Goal: Communication & Community: Answer question/provide support

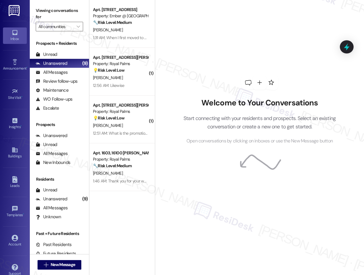
scroll to position [10, 0]
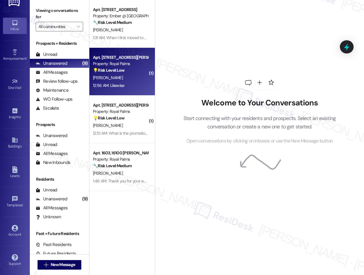
click at [130, 82] on div "12:56 AM: Likewise 12:56 AM: Likewise" at bounding box center [120, 85] width 56 height 7
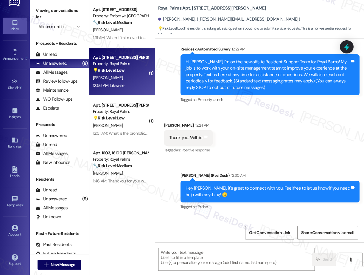
type textarea "Fetching suggested responses. Please feel free to read through the conversation…"
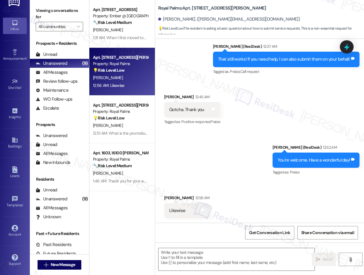
scroll to position [349, 0]
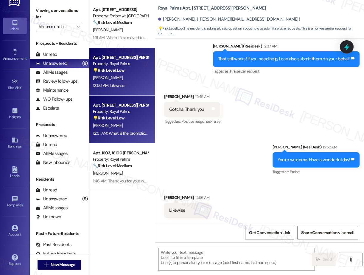
click at [133, 121] on div "Apt. 607, 16100 [PERSON_NAME] Pass Property: Royal Palms 💡 Risk Level: Low The …" at bounding box center [120, 111] width 56 height 20
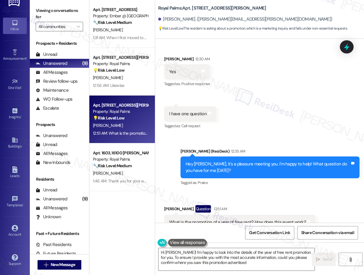
type textarea "Hi [PERSON_NAME]! I'm happy to look into the details of the year of free rent p…"
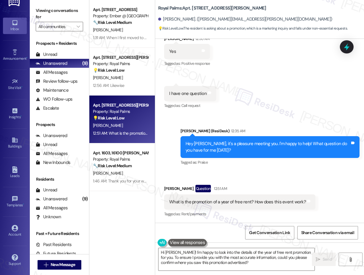
scroll to position [145, 0]
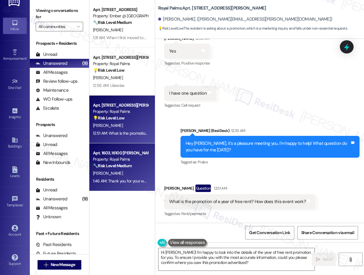
click at [124, 151] on div "Apt. 1603, 16100 [PERSON_NAME] Pass" at bounding box center [120, 153] width 55 height 6
type textarea "Hi [PERSON_NAME]! I'm happy to look into the details of the year of free rent p…"
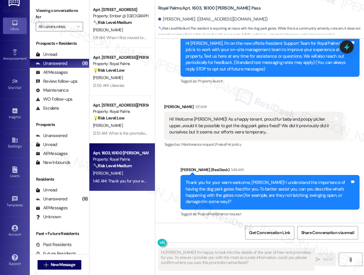
scroll to position [131, 0]
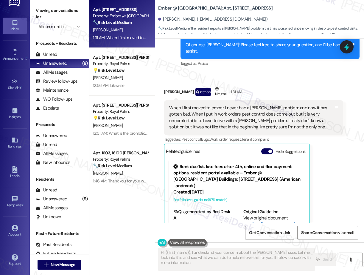
type textarea "Hi {{first_name}}, I understand your concern about the [PERSON_NAME] issue. Let…"
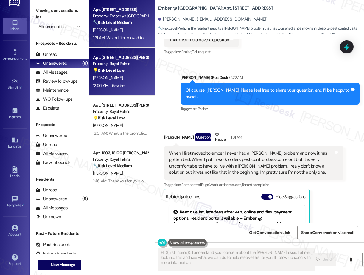
click at [112, 80] on div "[PERSON_NAME]" at bounding box center [120, 77] width 56 height 7
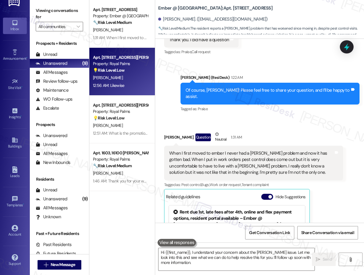
type textarea "Fetching suggested responses. Please feel free to read through the conversation…"
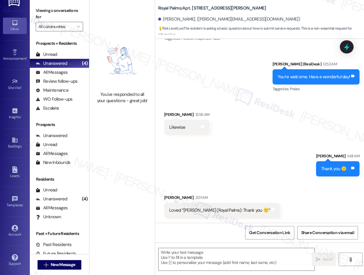
scroll to position [432, 0]
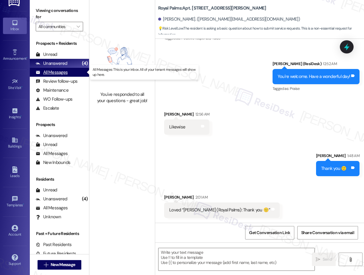
click at [52, 72] on div "All Messages" at bounding box center [52, 72] width 32 height 6
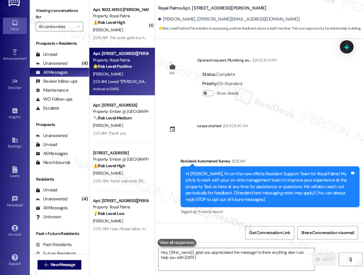
type textarea "Hey {{first_name}}, glad you appreciated the message! Is there anything else I …"
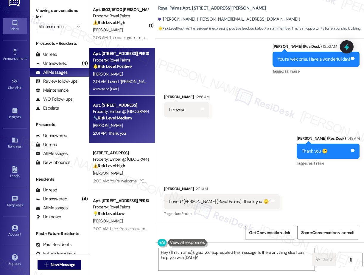
scroll to position [84, 0]
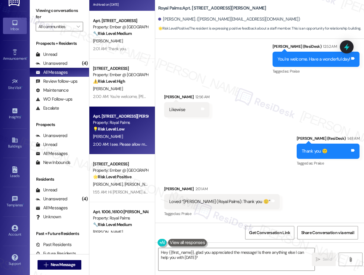
click at [141, 137] on div "[PERSON_NAME]" at bounding box center [120, 136] width 56 height 7
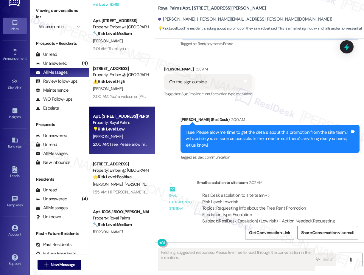
scroll to position [377, 0]
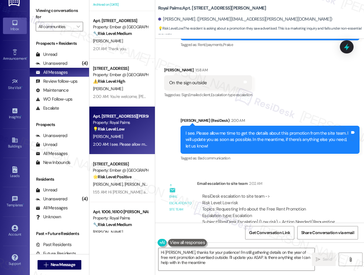
type textarea "Hi [PERSON_NAME], thanks for your patience! I'm still gathering details on the …"
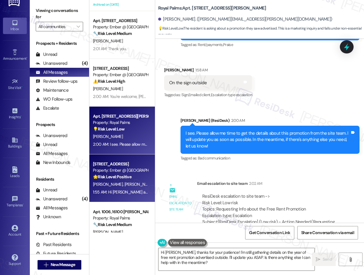
click at [123, 175] on strong "🌟 Risk Level: Positive" at bounding box center [112, 176] width 38 height 5
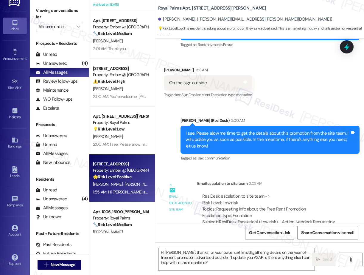
type textarea "Fetching suggested responses. Please feel free to read through the conversation…"
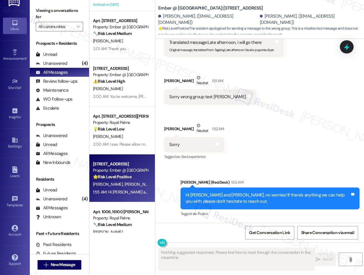
scroll to position [207, 0]
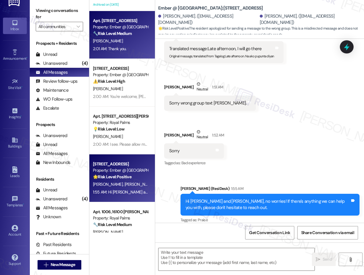
click at [124, 49] on div "2:01 AM: Thank you. 2:01 AM: Thank you." at bounding box center [110, 48] width 34 height 5
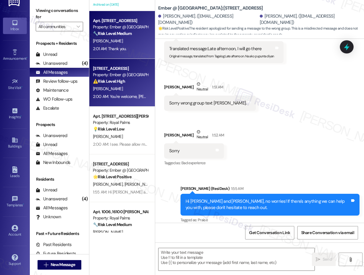
type textarea "Fetching suggested responses. Please feel free to read through the conversation…"
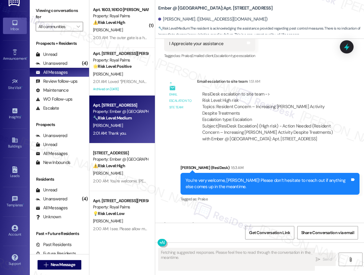
scroll to position [615, 0]
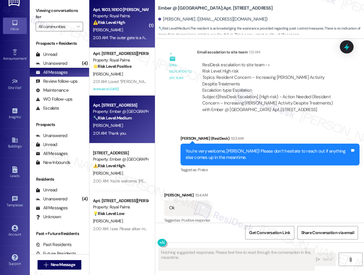
click at [121, 30] on div "[PERSON_NAME]" at bounding box center [120, 29] width 56 height 7
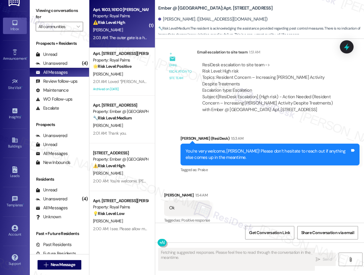
scroll to position [200, 0]
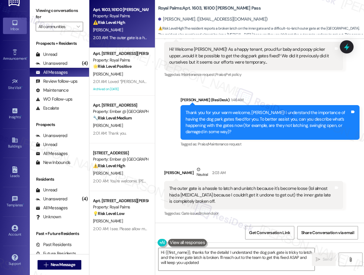
type textarea "Hi {{first_name}}, thanks for the details! I understand the dog park gate is tr…"
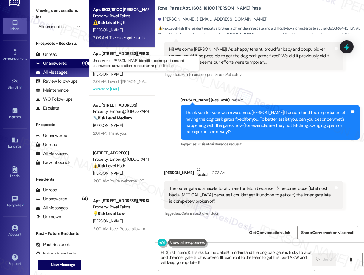
click at [63, 65] on div "Unanswered" at bounding box center [52, 63] width 32 height 6
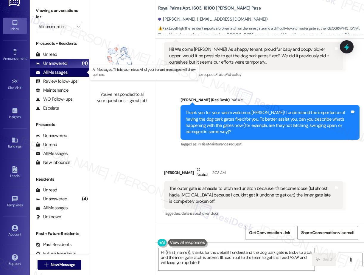
click at [59, 72] on div "All Messages" at bounding box center [52, 72] width 32 height 6
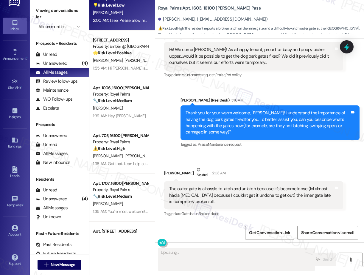
scroll to position [209, 0]
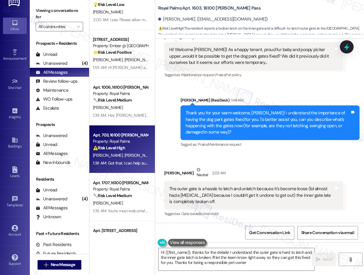
type textarea "Hi {{first_name}}, thanks for the details! I understand the outer gate is hard …"
click at [121, 171] on div "Apt. 703, 16100 [PERSON_NAME] Pass Property: Royal Palms ⚠️ Risk Level: High Th…" at bounding box center [122, 149] width 66 height 48
type textarea "Fetching suggested responses. Please feel free to read through the conversation…"
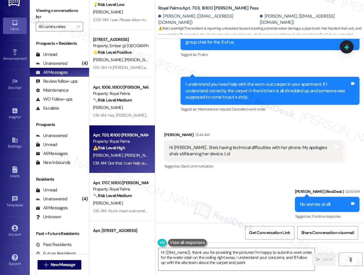
type textarea "Hi {{first_name}}, thank you for providing the pictures! I'm happy to submit a …"
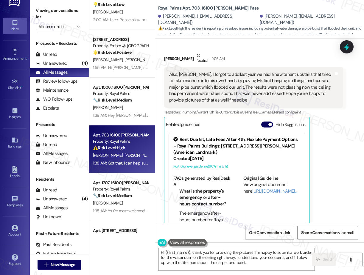
scroll to position [1150, 0]
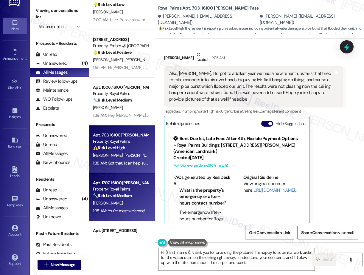
click at [117, 195] on strong "🔧 Risk Level: Medium" at bounding box center [112, 195] width 39 height 5
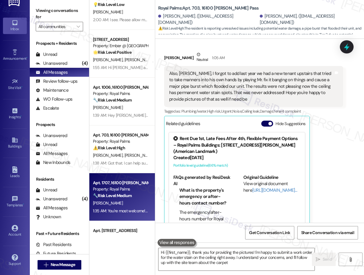
type textarea "Hi {{first_name}}, thank you for providing the pictures! I'm happy to submit a …"
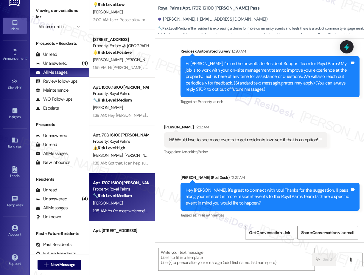
type textarea "Fetching suggested responses. Please feel free to read through the conversation…"
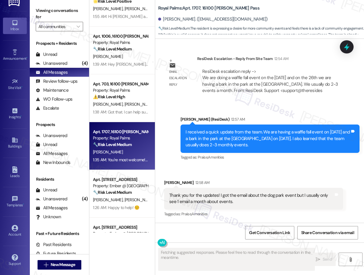
scroll to position [582, 0]
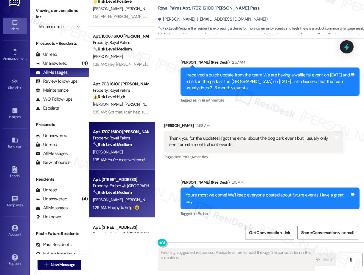
click at [121, 196] on div "[PERSON_NAME] [PERSON_NAME]" at bounding box center [120, 199] width 56 height 7
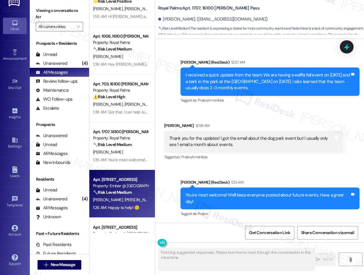
scroll to position [329, 0]
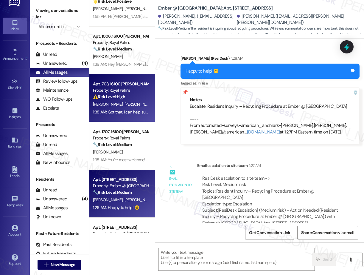
click at [124, 101] on div "[PERSON_NAME] [PERSON_NAME][GEOGRAPHIC_DATA]" at bounding box center [120, 103] width 56 height 7
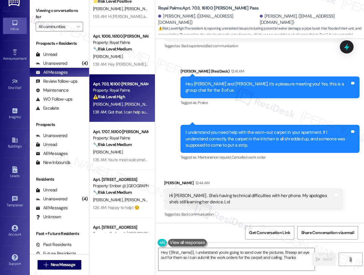
type textarea "Hey {{first_name}}, I understand you're going to send over the pictures. I'll k…"
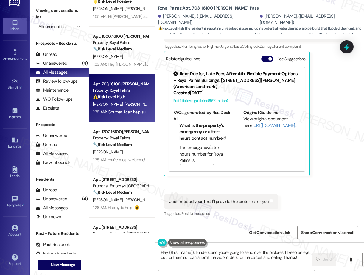
scroll to position [261, 0]
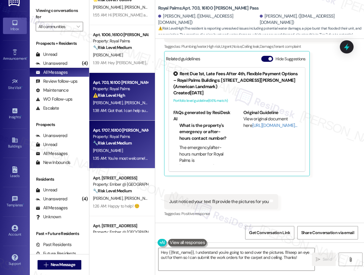
click at [115, 145] on strong "🔧 Risk Level: Medium" at bounding box center [112, 142] width 39 height 5
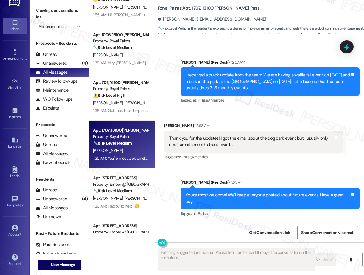
scroll to position [551, 0]
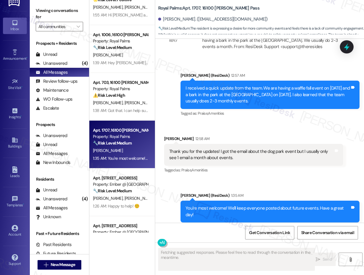
click at [124, 191] on div "Apt. [STREET_ADDRESS] Property: Ember @ [GEOGRAPHIC_DATA] ⚠️ Risk Level: High T…" at bounding box center [122, 116] width 66 height 232
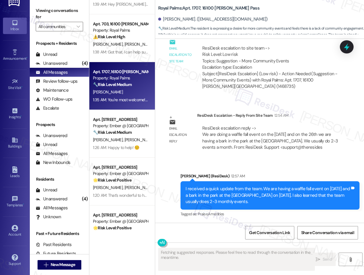
scroll to position [321, 0]
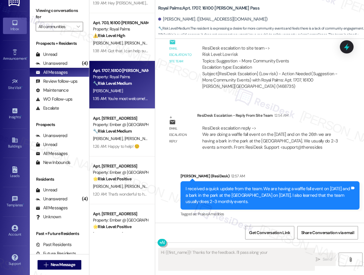
click at [124, 181] on div "Apt. [STREET_ADDRESS] Property: Ember @ [GEOGRAPHIC_DATA] 🌟 Risk Level: Positiv…" at bounding box center [122, 116] width 66 height 232
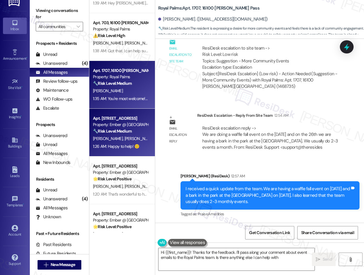
type textarea "Hi {{first_name}}! Thanks for the feedback. I'll pass along your comment about …"
click at [122, 149] on div "1:26 AM: Happy to help! ☺️ 1:26 AM: Happy to help! ☺️" at bounding box center [120, 146] width 56 height 7
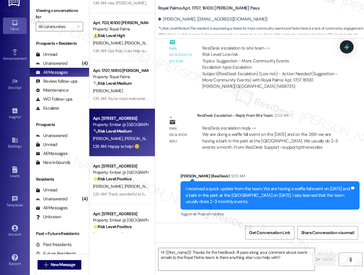
type textarea "Fetching suggested responses. Please feel free to read through the conversation…"
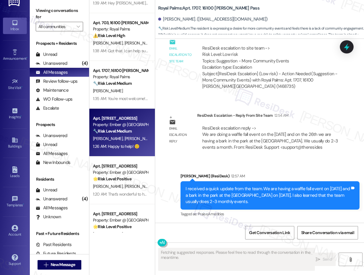
scroll to position [329, 0]
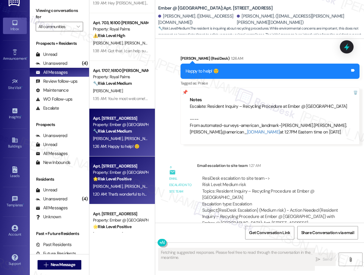
click at [122, 198] on div "Apt. [STREET_ADDRESS] Property: Ember @ [GEOGRAPHIC_DATA] 🌟 Risk Level: Positiv…" at bounding box center [122, 180] width 66 height 48
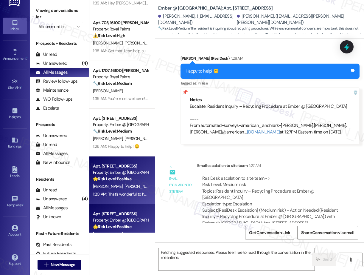
click at [115, 227] on strong "🌟 Risk Level: Positive" at bounding box center [112, 226] width 38 height 5
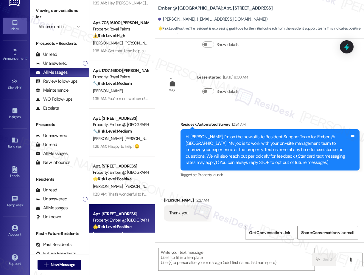
scroll to position [60, 0]
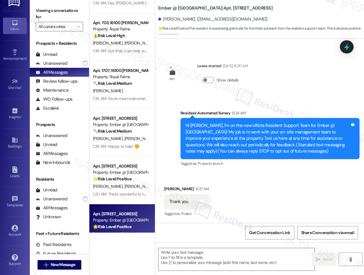
type textarea "Fetching suggested responses. Please feel free to read through the conversation…"
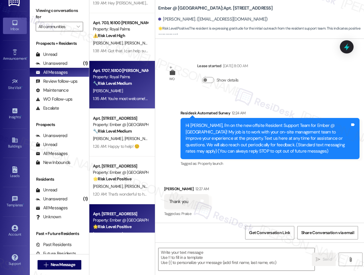
click at [118, 95] on div "1:35 AM: You're most welcome! We'll keep everyone posted about future events. H…" at bounding box center [120, 98] width 56 height 7
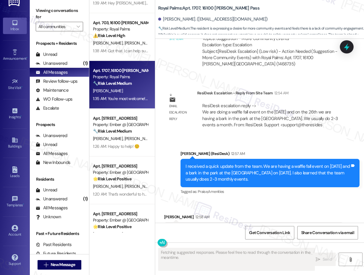
scroll to position [525, 0]
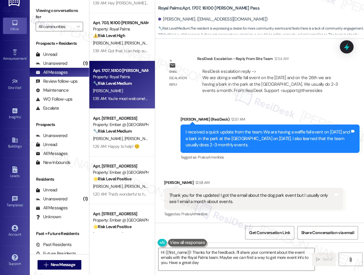
type textarea "Hi {{first_name}}! Thanks for the feedback. I'll share your comment about the e…"
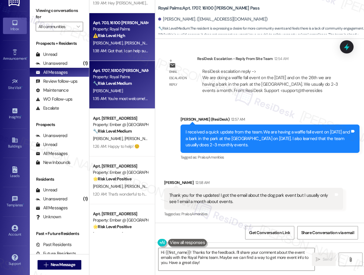
click at [125, 45] on span "[PERSON_NAME]" at bounding box center [140, 42] width 30 height 5
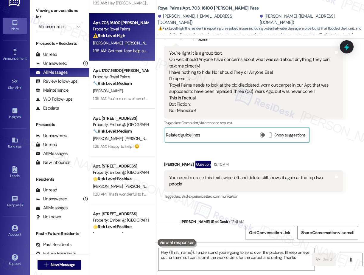
type textarea "Hey {{first_name}}, I understand you're going to send over the pictures. I'll k…"
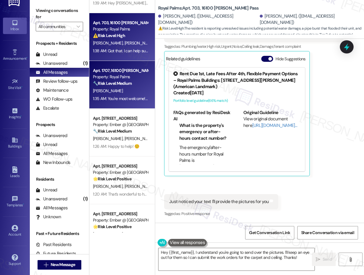
click at [119, 95] on div "1:35 AM: You're most welcome! We'll keep everyone posted about future events. H…" at bounding box center [120, 98] width 56 height 7
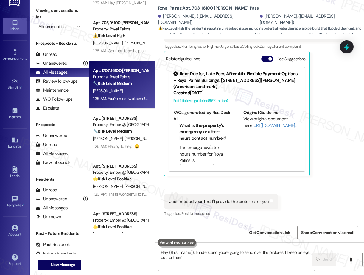
type textarea "Hey {{first_name}}, I understand you're going to send over the pictures. I'll k…"
click at [110, 132] on strong "🔧 Risk Level: Medium" at bounding box center [112, 130] width 39 height 5
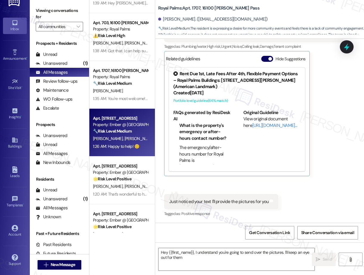
scroll to position [329, 0]
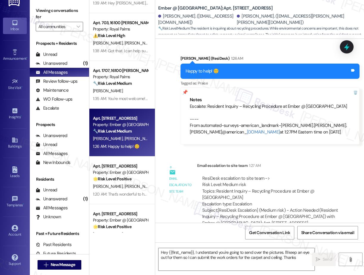
type textarea "Hey {{first_name}}, I understand you're going to send over the pictures. I'll k…"
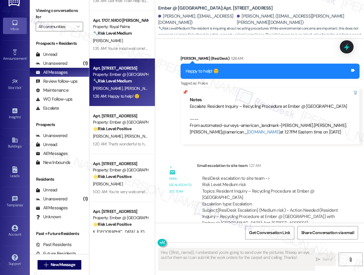
scroll to position [372, 0]
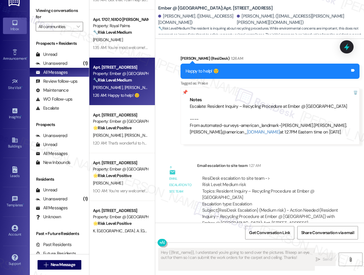
click at [125, 134] on span "[PERSON_NAME]" at bounding box center [140, 134] width 30 height 5
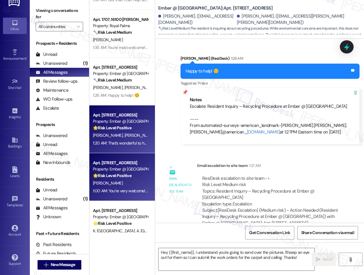
type textarea "Fetching suggested responses. Please feel free to read through the conversation…"
click at [129, 170] on div "Property: Ember @ [GEOGRAPHIC_DATA]" at bounding box center [120, 169] width 55 height 6
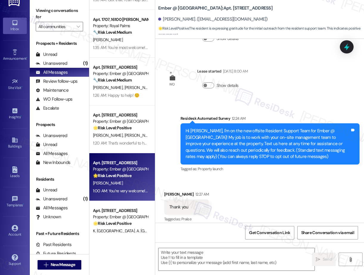
scroll to position [66, 0]
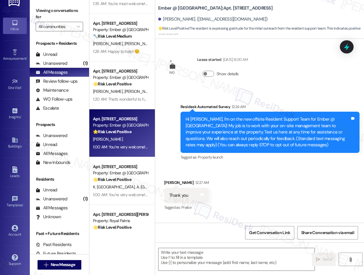
type textarea "Fetching suggested responses. Please feel free to read through the conversation…"
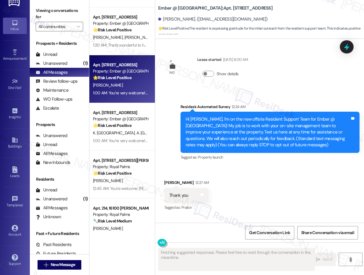
click at [123, 185] on div "Apt. 1707, 16100 [PERSON_NAME] Pass Property: Royal Palms 🔧 Risk Level: Medium …" at bounding box center [122, 116] width 66 height 232
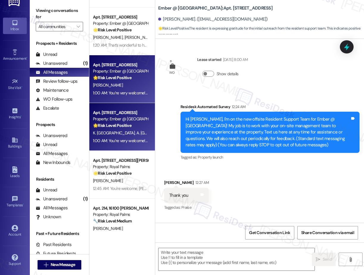
click at [120, 148] on div "Apt. [STREET_ADDRESS] Property: Ember @ [GEOGRAPHIC_DATA] 🌟 Risk Level: Positiv…" at bounding box center [122, 127] width 66 height 48
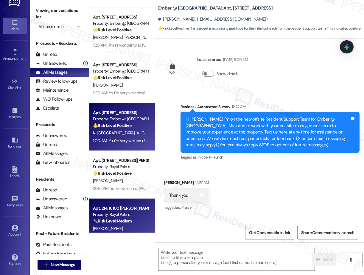
type textarea "Fetching suggested responses. Please feel free to read through the conversation…"
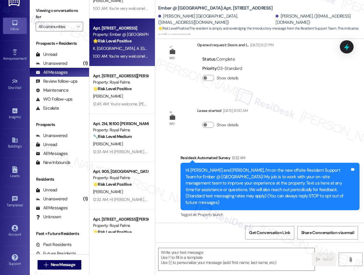
scroll to position [556, 0]
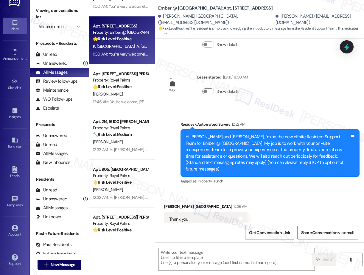
type textarea "Fetching suggested responses. Please feel free to read through the conversation…"
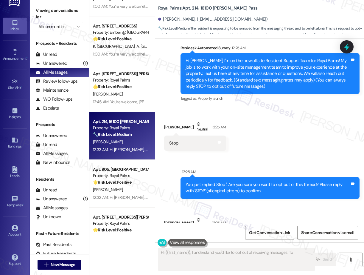
type textarea "Hi {{first_name}}, I understand you'd like to opt out of receiving messages. To"
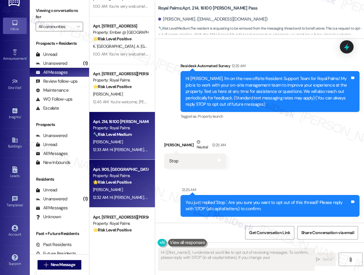
scroll to position [40, 0]
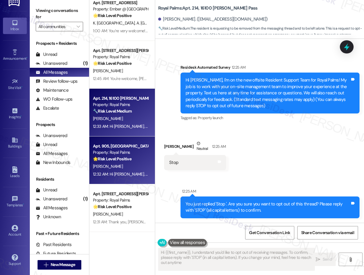
type textarea "Hi {{first_name}}, I understand you'd like to opt out of receiving messages. To…"
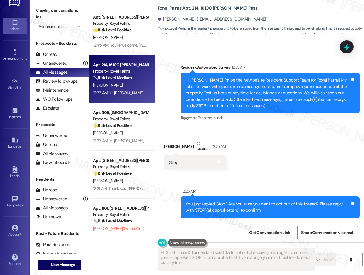
scroll to position [619, 0]
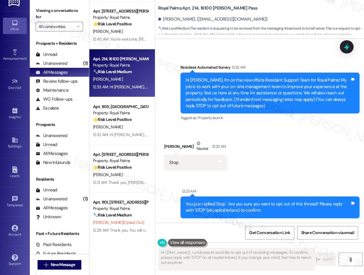
click at [124, 166] on strong "🌟 Risk Level: Positive" at bounding box center [112, 166] width 38 height 5
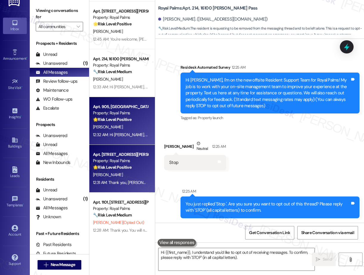
type textarea "Hi {{first_name}}, I understand you'd like to opt out of receiving messages. To…"
click at [122, 138] on div "12:32 AM: Hi [PERSON_NAME], it's a pleasure meeting you! I would love to speak …" at bounding box center [120, 134] width 56 height 7
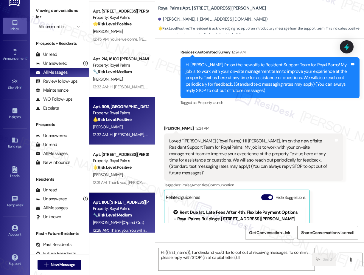
type textarea "Hi {{first_name}}, I understand you'd like to opt out of receiving messages. To…"
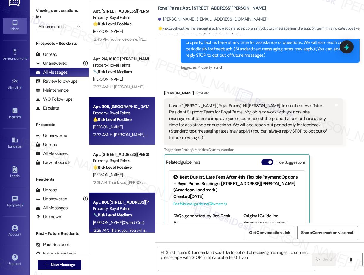
click at [119, 193] on div "Apt. 1101, 16100 [PERSON_NAME] Pass Property: Royal Palms 🔧 Risk Level: Medium …" at bounding box center [122, 216] width 66 height 48
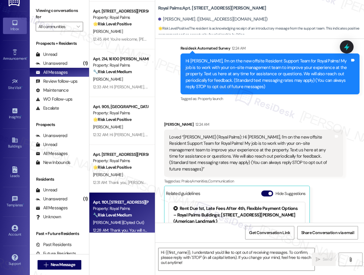
scroll to position [59, 0]
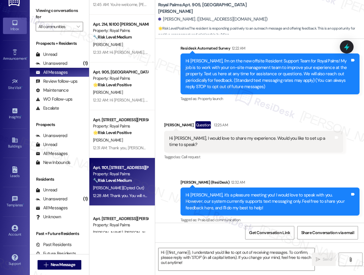
type textarea "Fetching suggested responses. Please feel free to read through the conversation…"
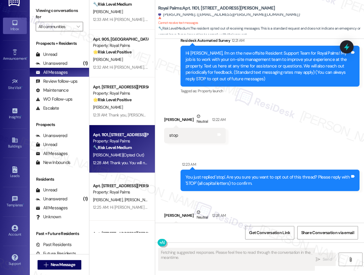
scroll to position [696, 0]
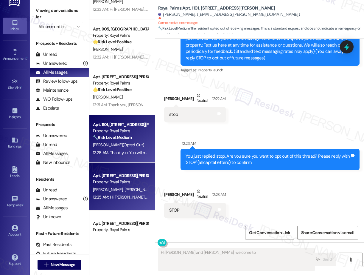
type textarea "Hi [PERSON_NAME] and [PERSON_NAME], welcome to Royal"
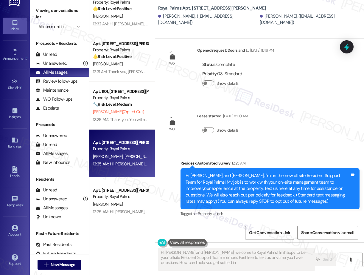
type textarea "Hi [PERSON_NAME] and [PERSON_NAME], welcome to Royal Palms! I'm happy to be you…"
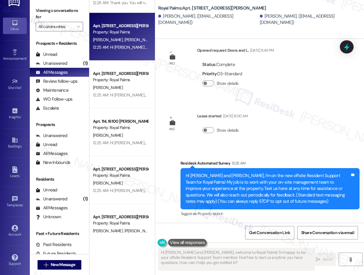
scroll to position [864, 0]
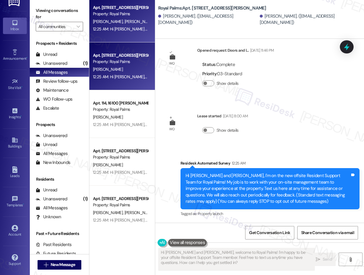
click at [132, 71] on div "[PERSON_NAME]" at bounding box center [120, 69] width 56 height 7
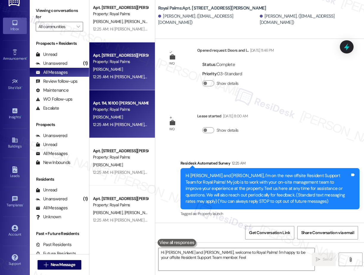
type textarea "Hi [PERSON_NAME] and [PERSON_NAME], welcome to Royal Palms! I'm happy to be you…"
click at [121, 120] on div "[PERSON_NAME]" at bounding box center [120, 116] width 56 height 7
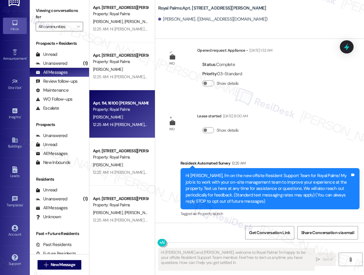
type textarea "Hi [PERSON_NAME] and [PERSON_NAME], welcome to Royal Palms! I'm happy to be you…"
